Goal: Find specific page/section: Find specific page/section

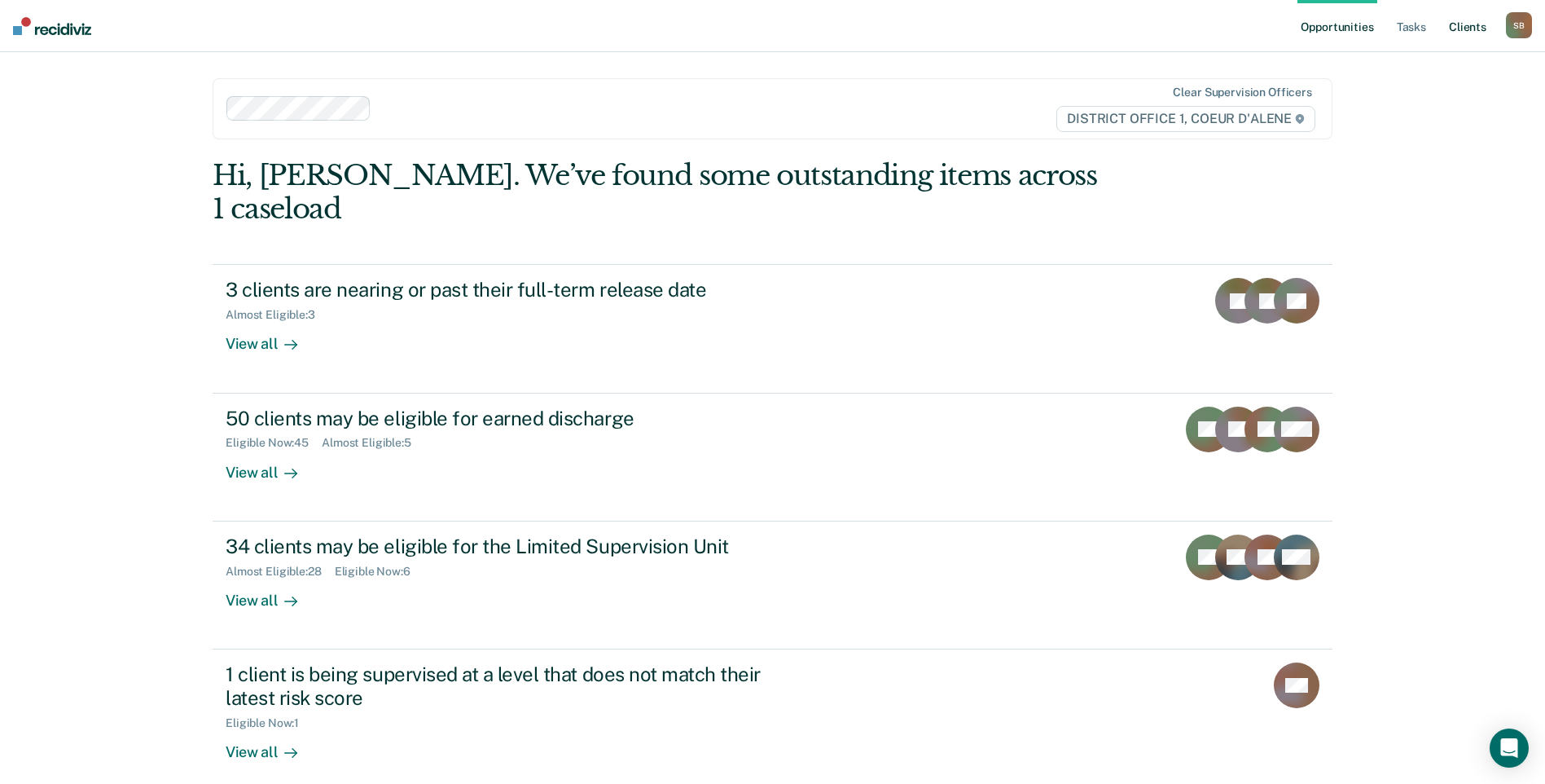
click at [1473, 33] on link "Client s" at bounding box center [1467, 26] width 44 height 52
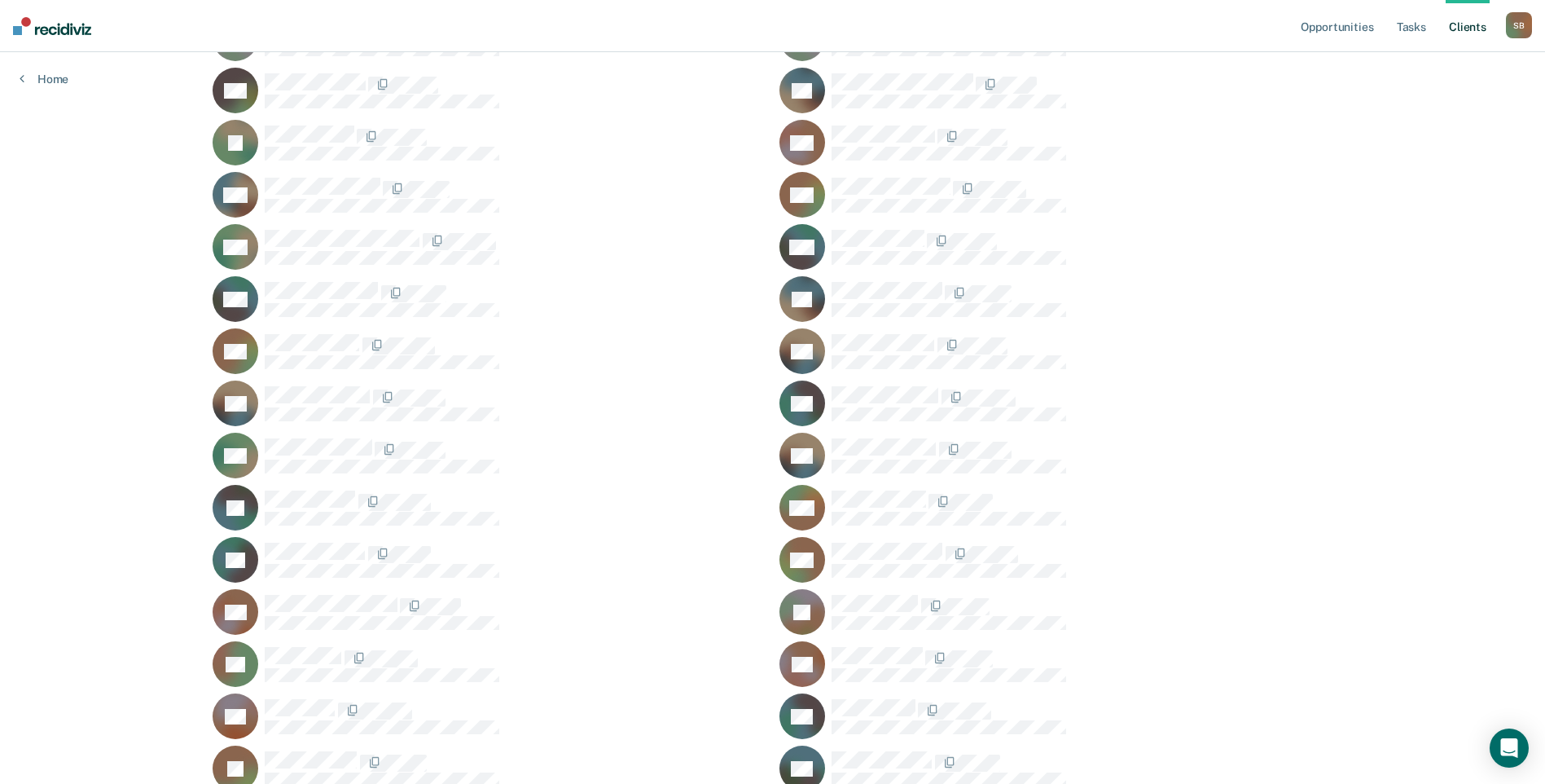
scroll to position [1058, 0]
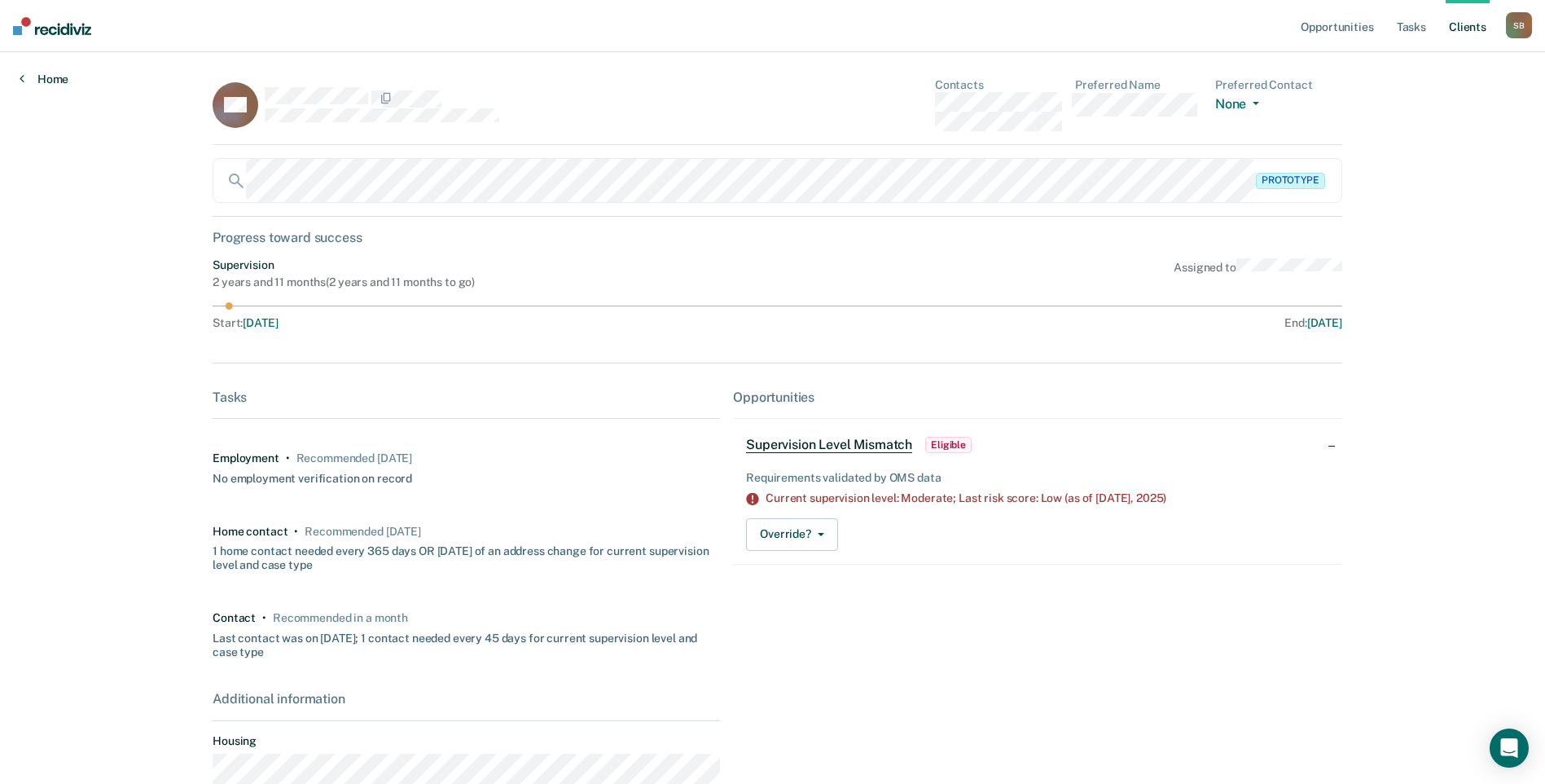
click at [29, 79] on link "Home" at bounding box center [44, 79] width 49 height 14
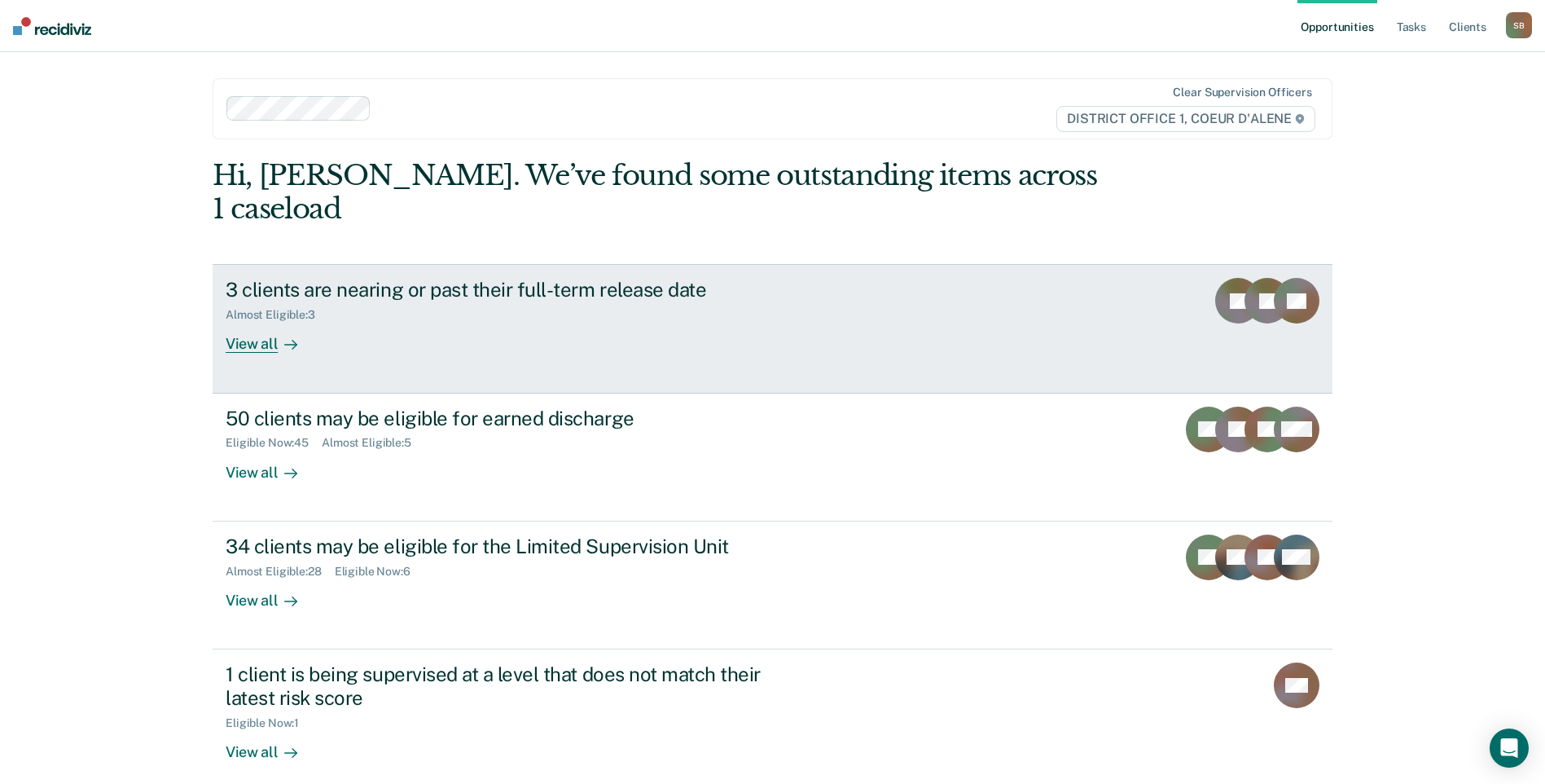
click at [252, 322] on div "View all" at bounding box center [271, 338] width 91 height 32
